Goal: Information Seeking & Learning: Learn about a topic

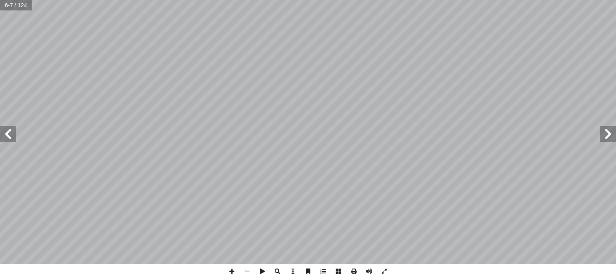
click at [10, 133] on span at bounding box center [8, 134] width 16 height 16
click at [230, 271] on span at bounding box center [231, 271] width 15 height 15
click at [9, 132] on span at bounding box center [8, 134] width 16 height 16
